Goal: Obtain resource: Obtain resource

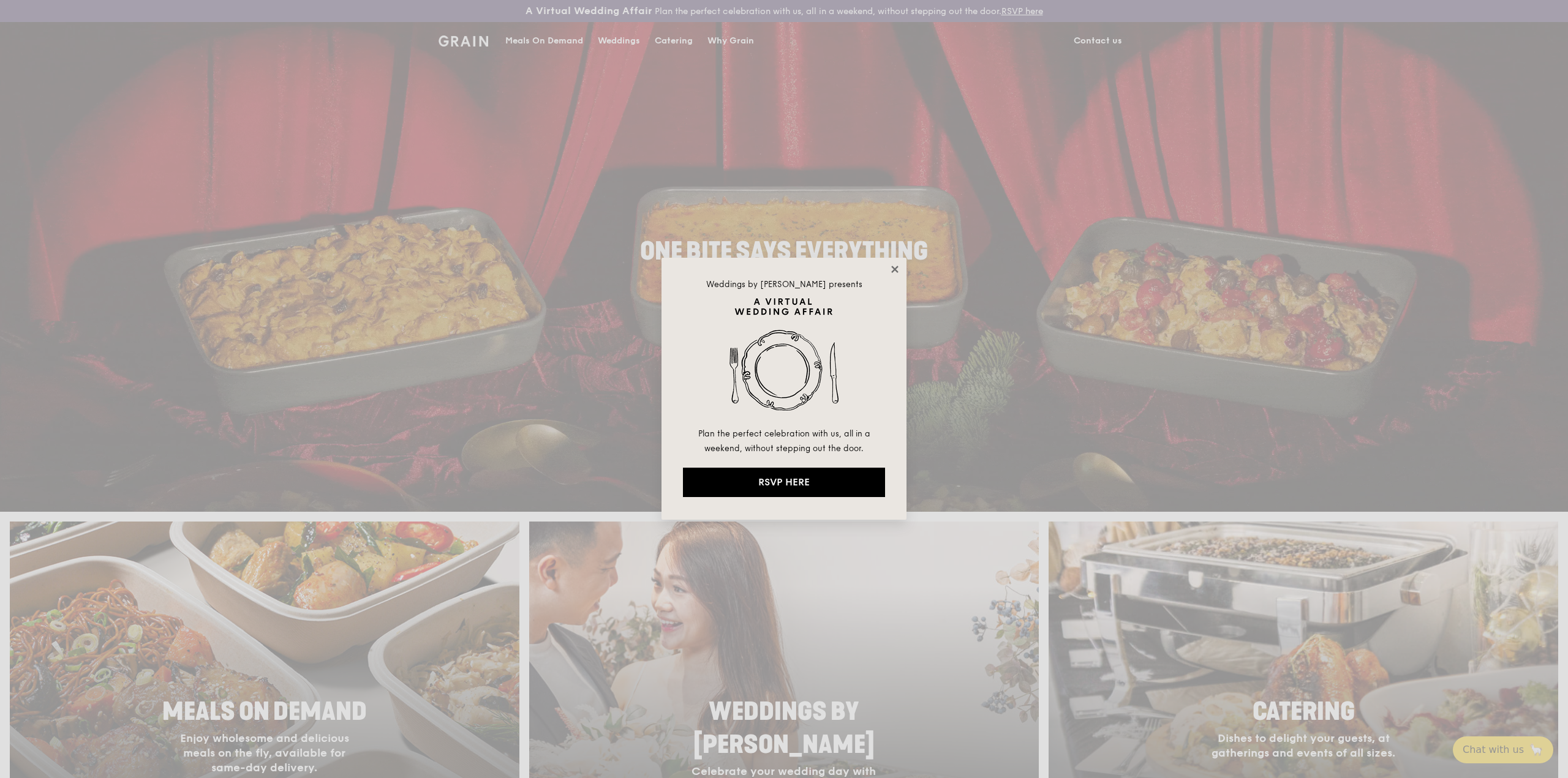
click at [894, 272] on icon at bounding box center [894, 269] width 6 height 6
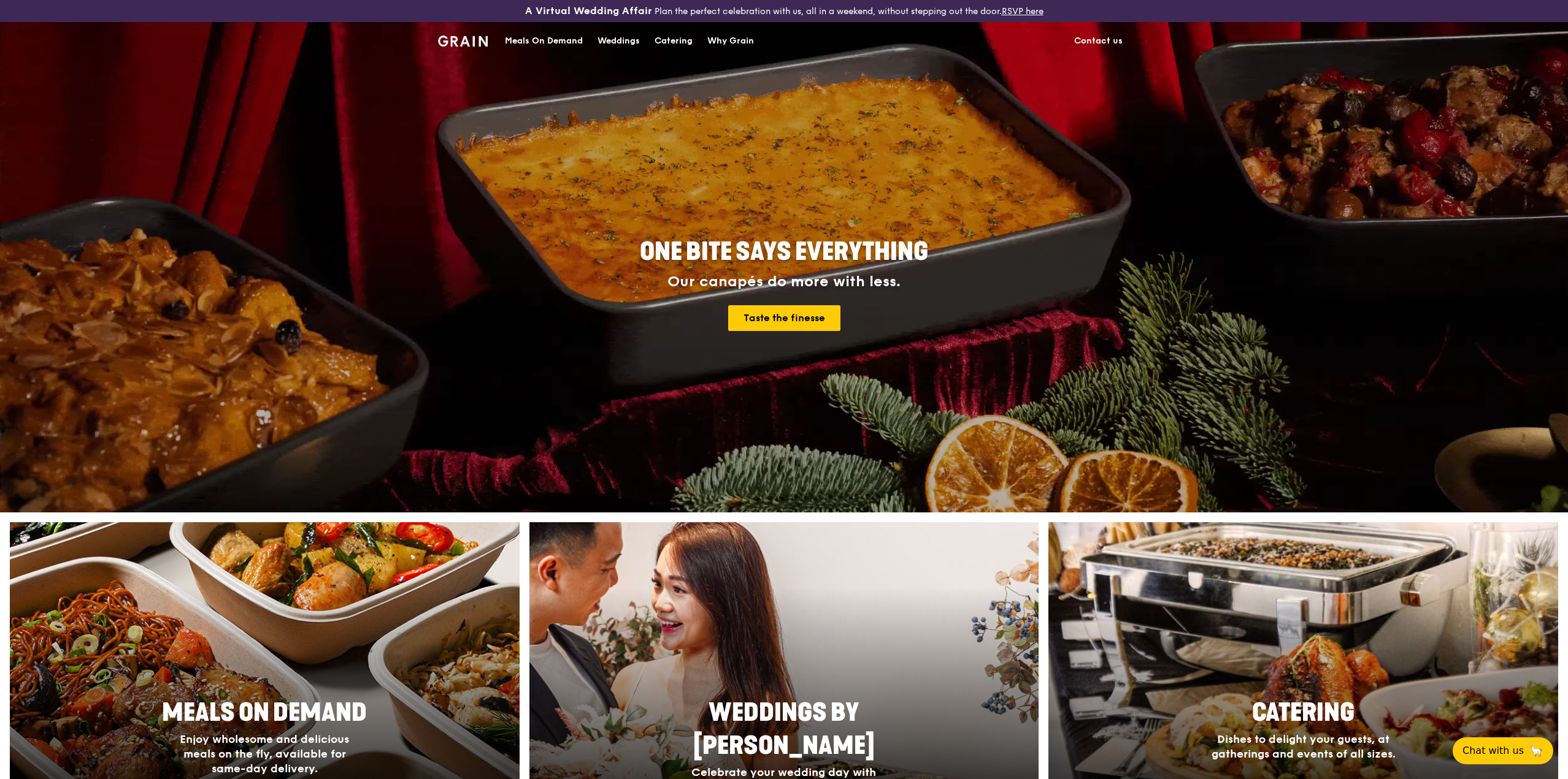
click at [680, 44] on div "Catering" at bounding box center [673, 40] width 38 height 37
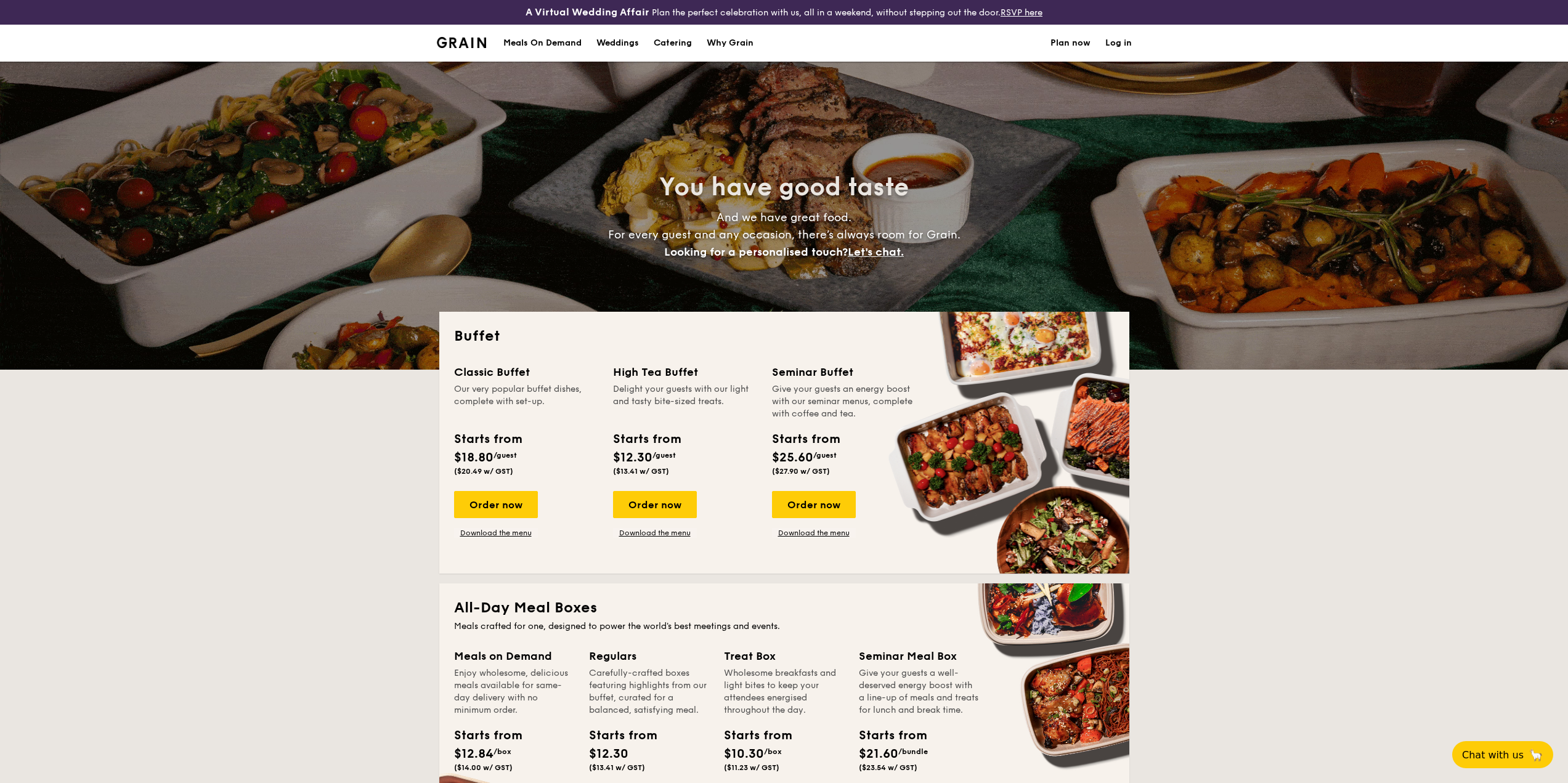
select select
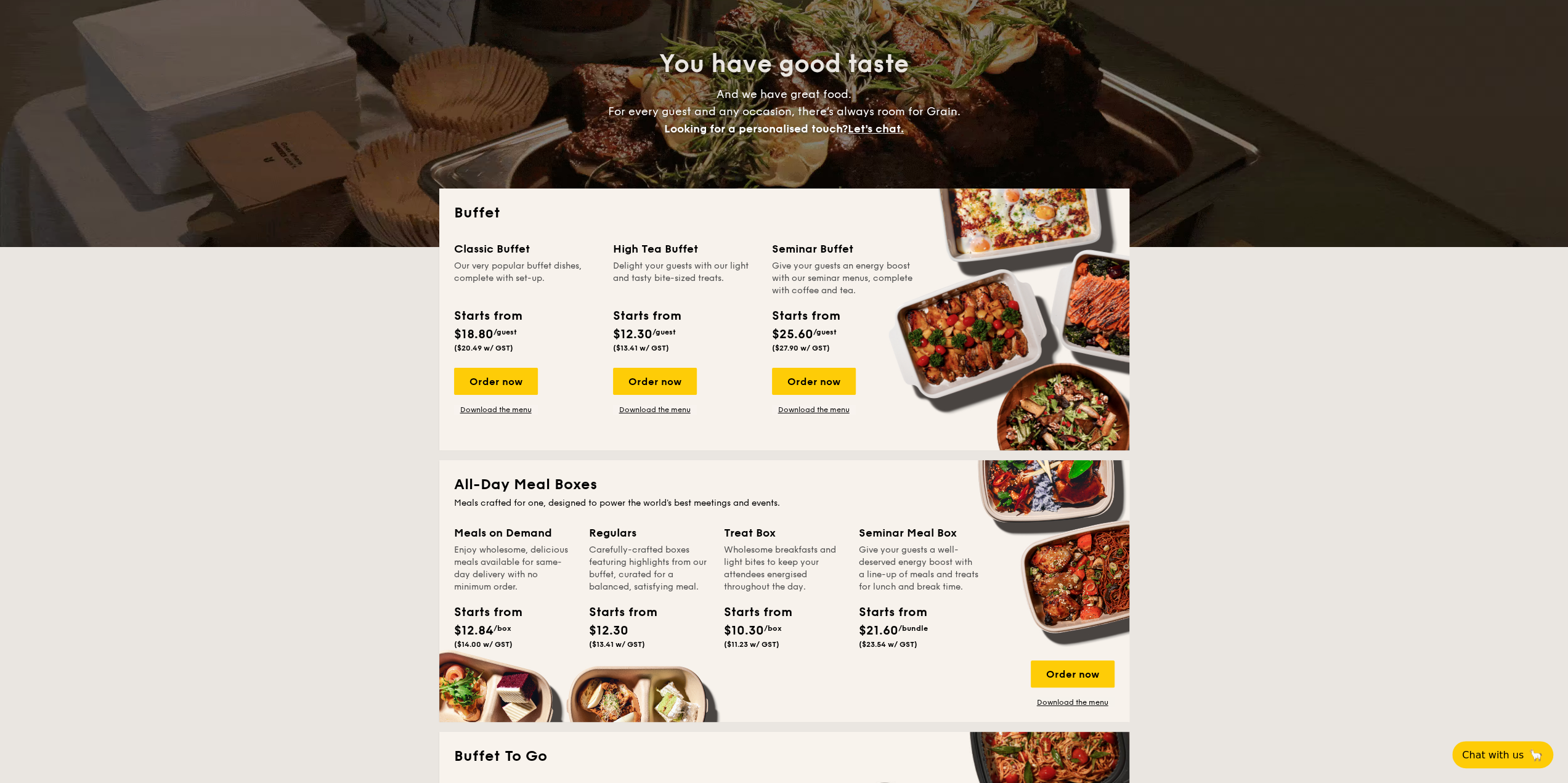
scroll to position [246, 0]
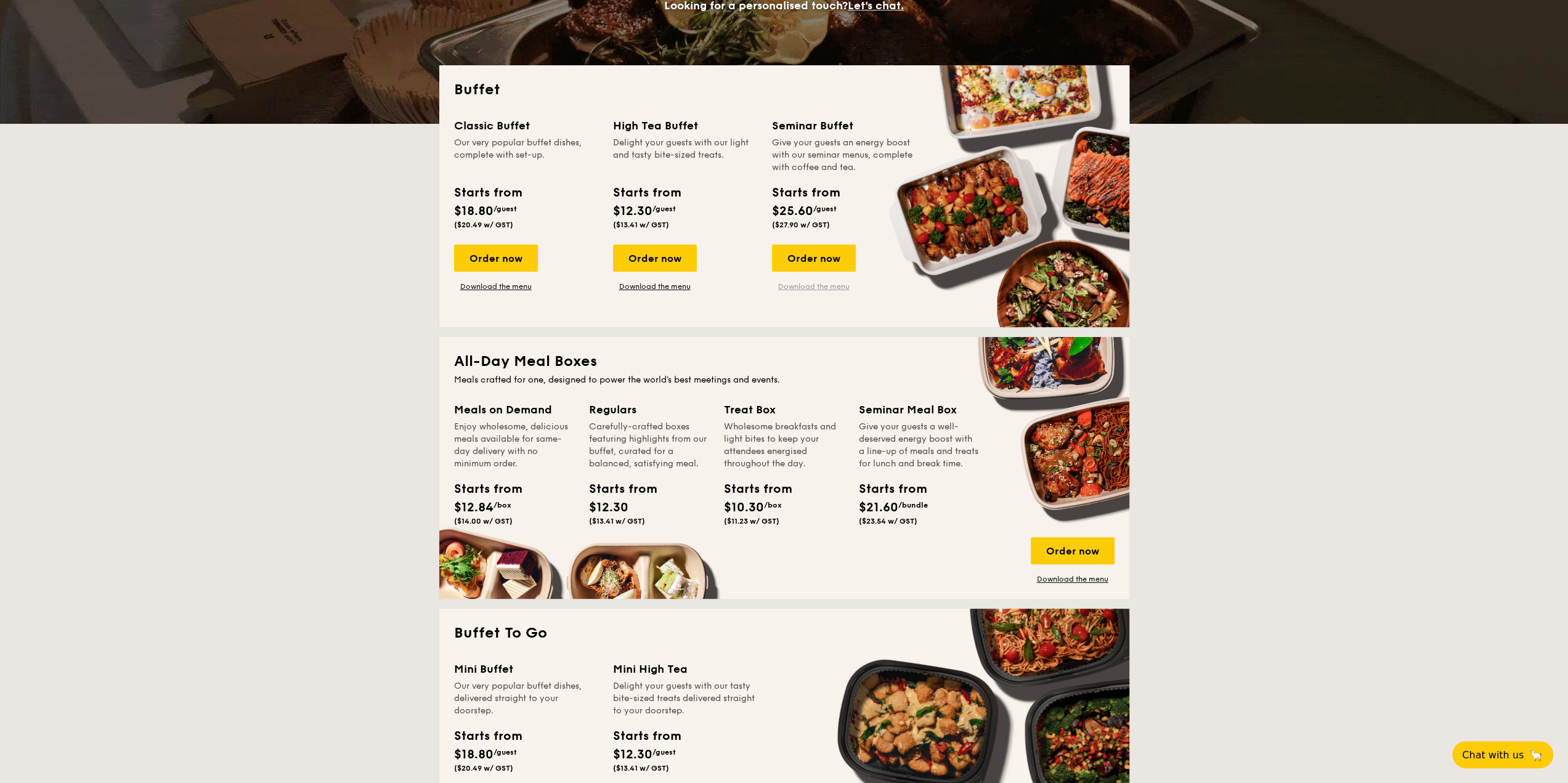
click at [806, 287] on link "Download the menu" at bounding box center [814, 286] width 84 height 10
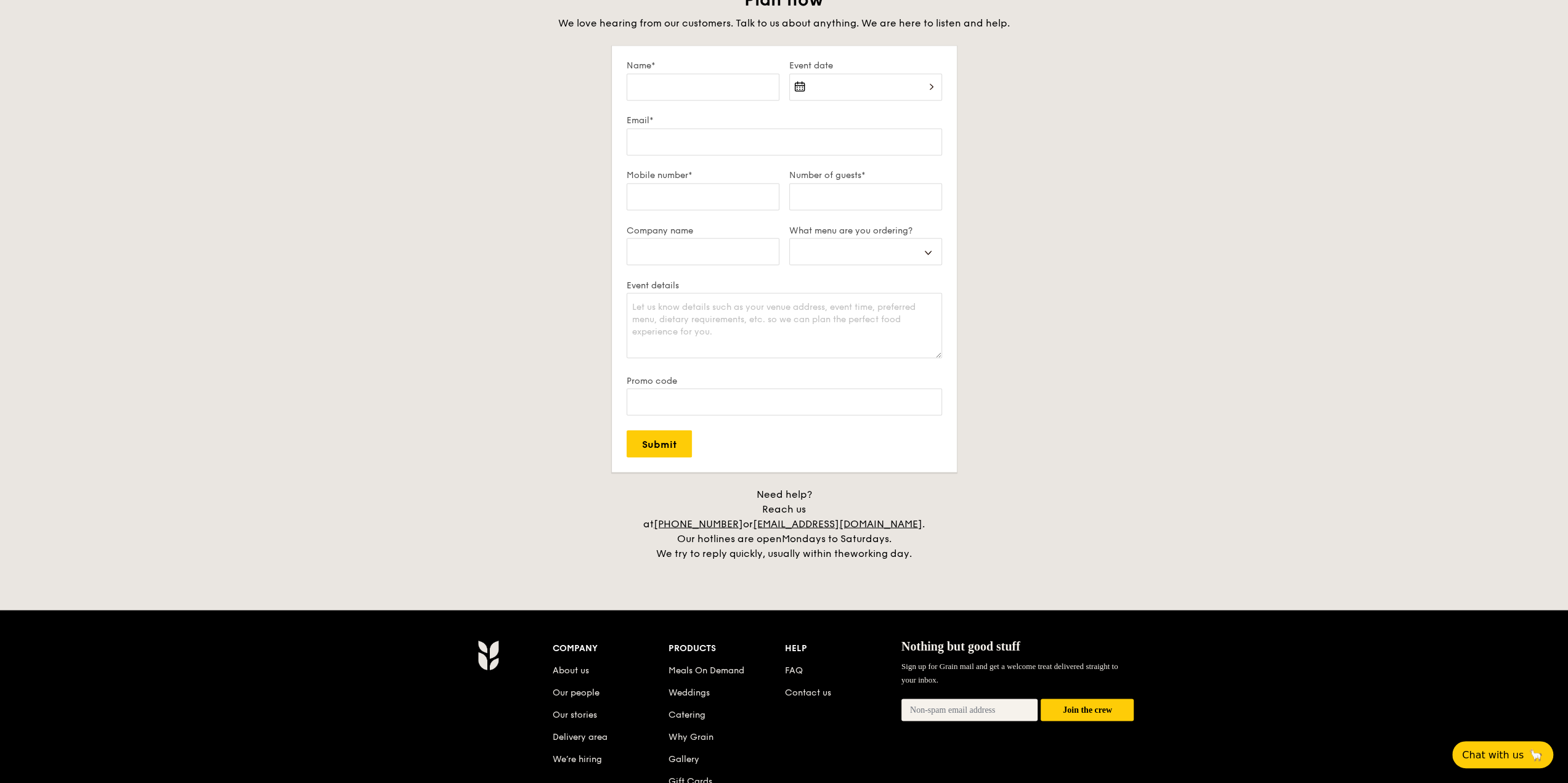
scroll to position [2280, 0]
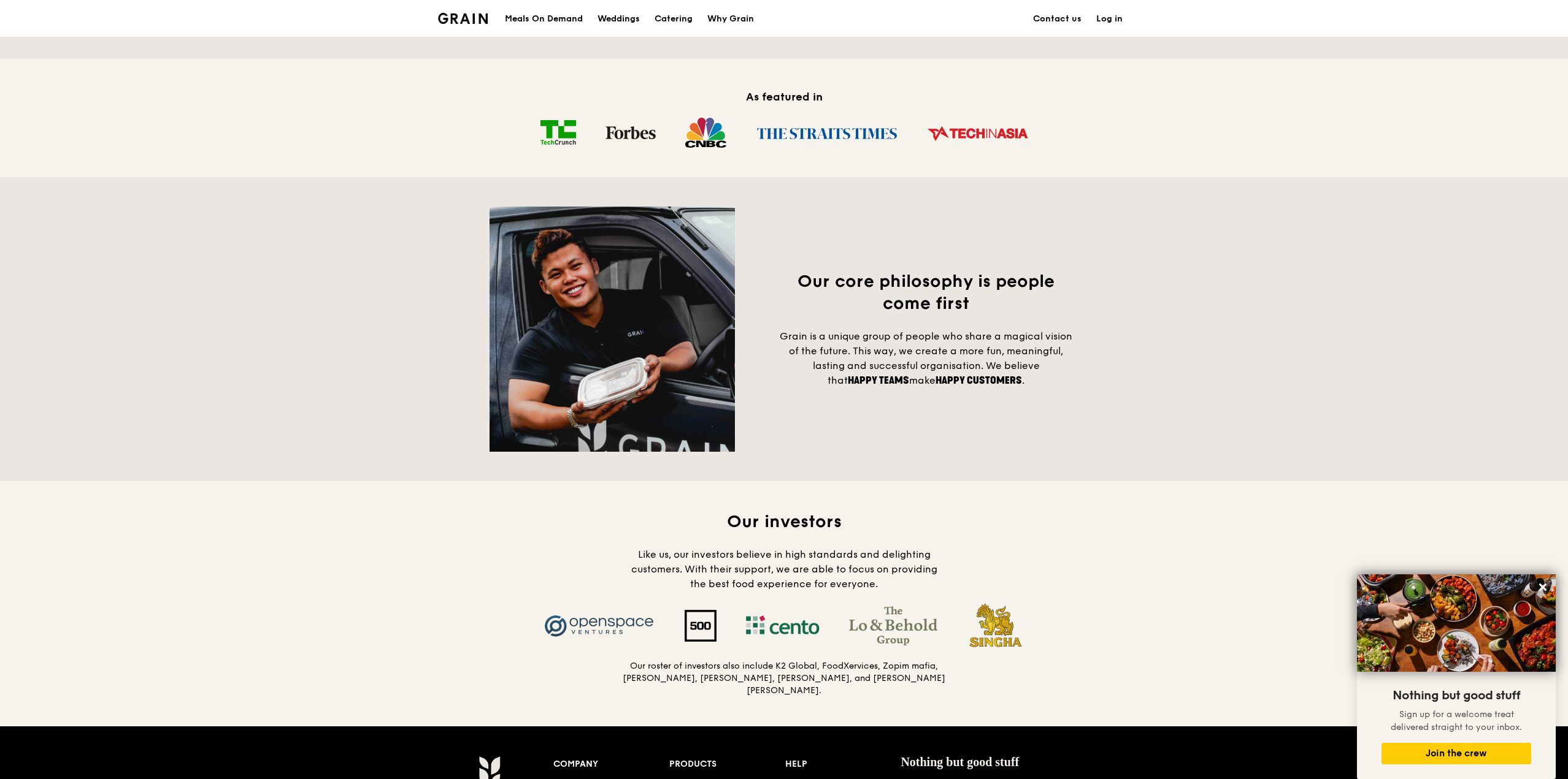
scroll to position [520, 0]
